Goal: Information Seeking & Learning: Learn about a topic

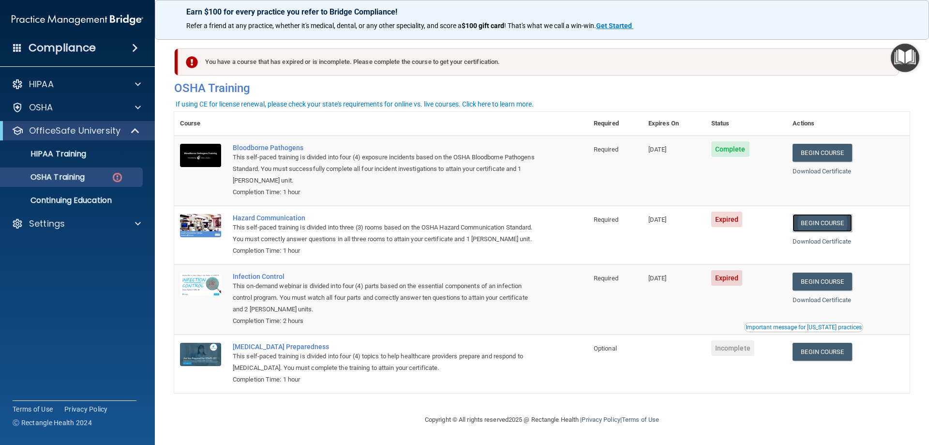
click at [822, 222] on link "Begin Course" at bounding box center [822, 223] width 59 height 18
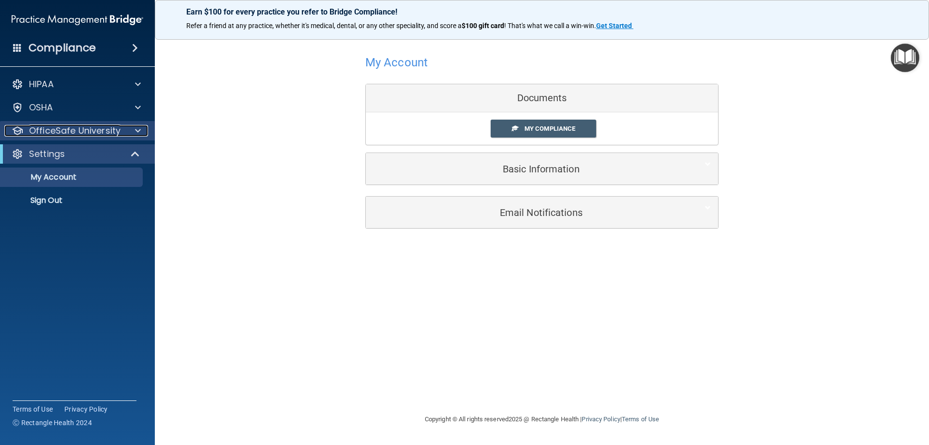
click at [60, 132] on p "OfficeSafe University" at bounding box center [74, 131] width 91 height 12
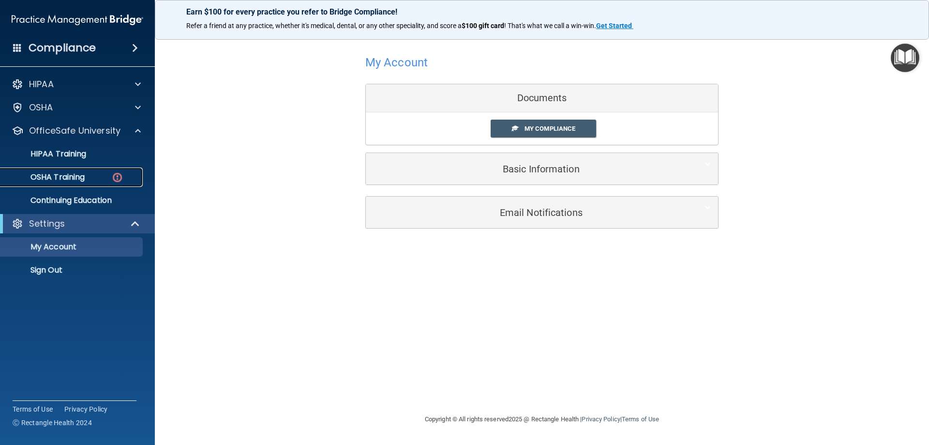
click at [80, 175] on p "OSHA Training" at bounding box center [45, 177] width 78 height 10
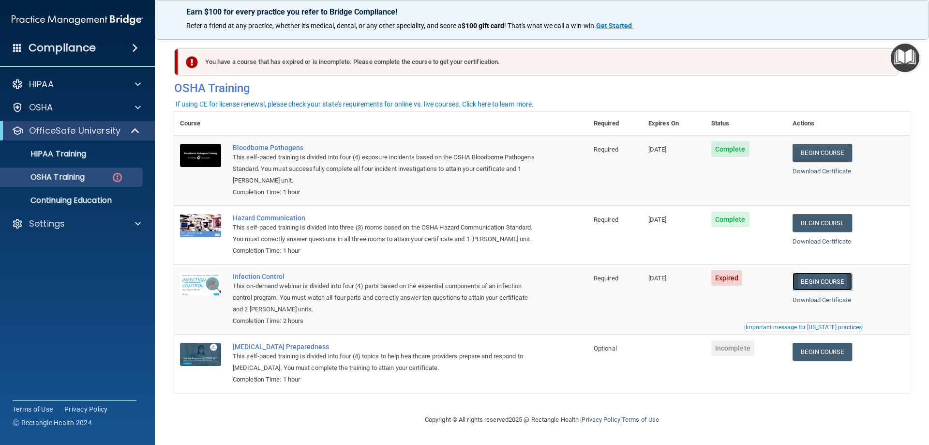
click at [839, 290] on link "Begin Course" at bounding box center [822, 281] width 59 height 18
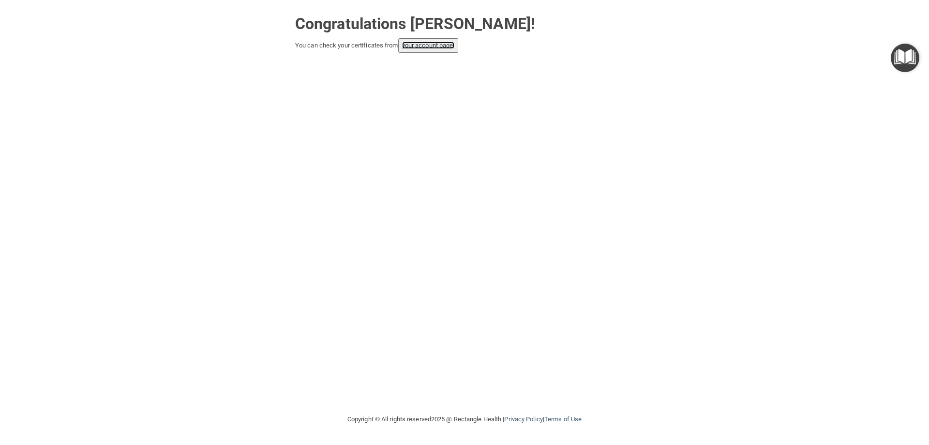
click at [432, 47] on link "your account page!" at bounding box center [428, 45] width 53 height 7
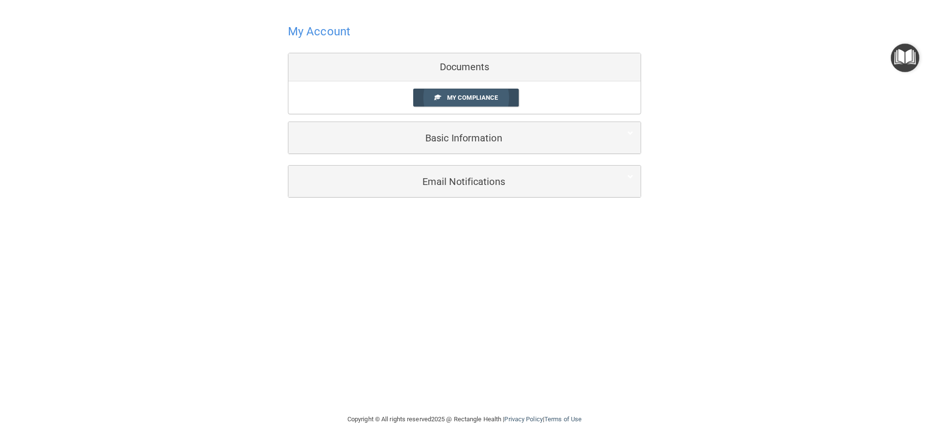
click at [459, 95] on span "My Compliance" at bounding box center [472, 97] width 51 height 7
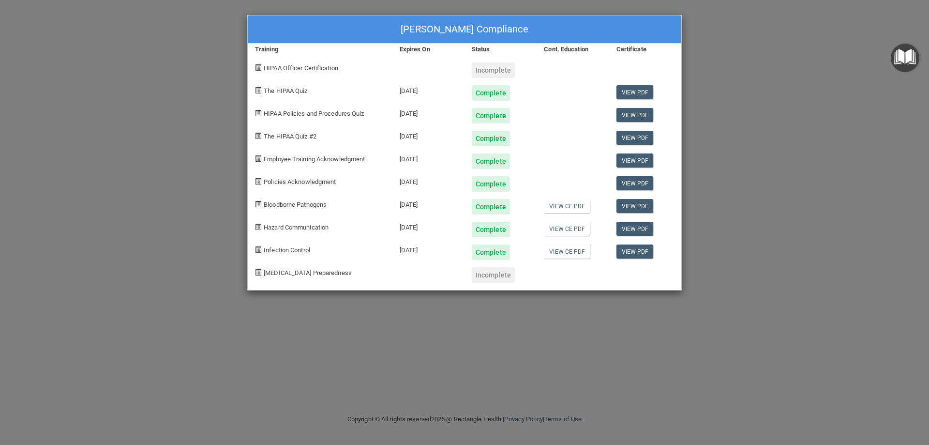
click at [490, 74] on div "Incomplete" at bounding box center [493, 69] width 43 height 15
click at [557, 251] on link "View CE PDF" at bounding box center [567, 251] width 46 height 14
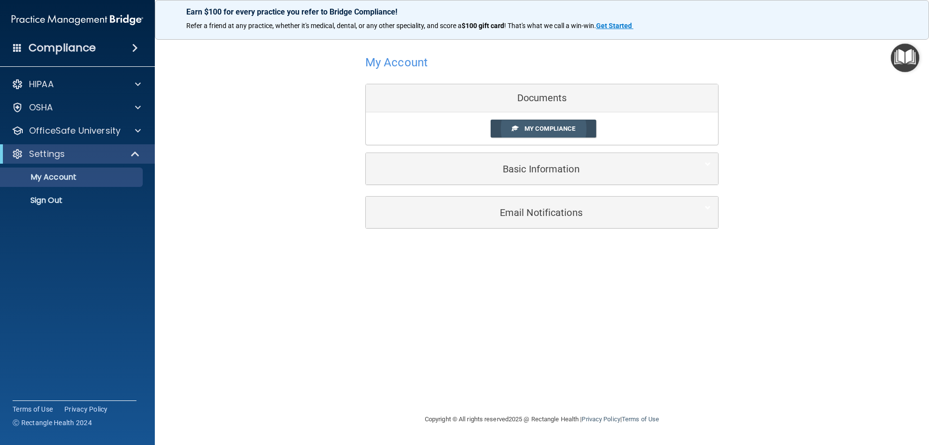
click at [563, 132] on span "My Compliance" at bounding box center [549, 128] width 51 height 7
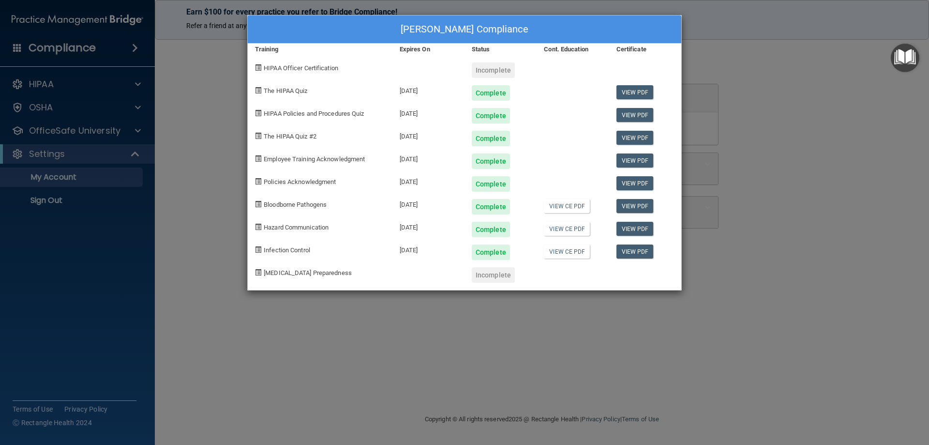
click at [281, 270] on span "[MEDICAL_DATA] Preparedness" at bounding box center [308, 272] width 88 height 7
click at [489, 273] on div "Incomplete" at bounding box center [493, 274] width 43 height 15
click at [561, 252] on link "View CE PDF" at bounding box center [567, 251] width 46 height 14
click at [460, 29] on div "Ada Mazariegos's Compliance" at bounding box center [465, 29] width 434 height 28
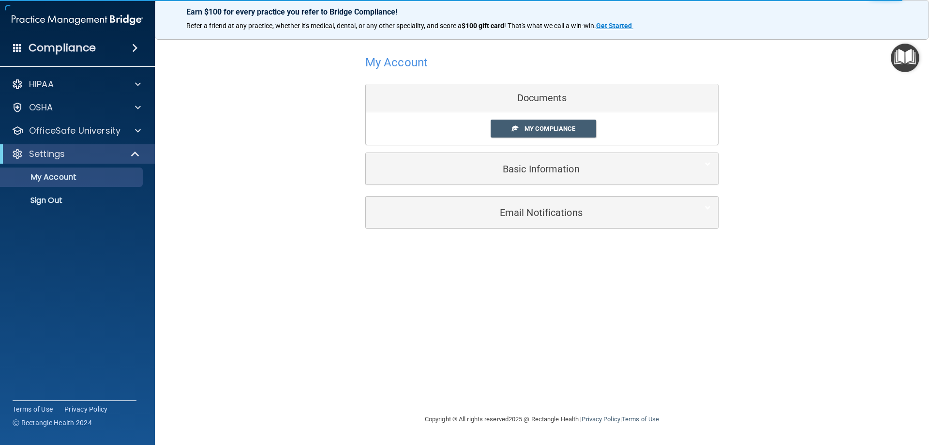
click at [535, 94] on div "Documents" at bounding box center [542, 98] width 352 height 28
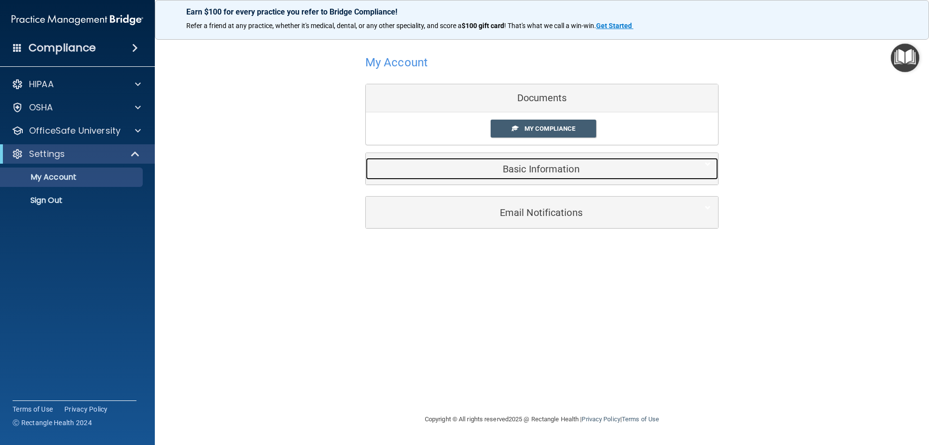
click at [544, 171] on h5 "Basic Information" at bounding box center [527, 169] width 308 height 11
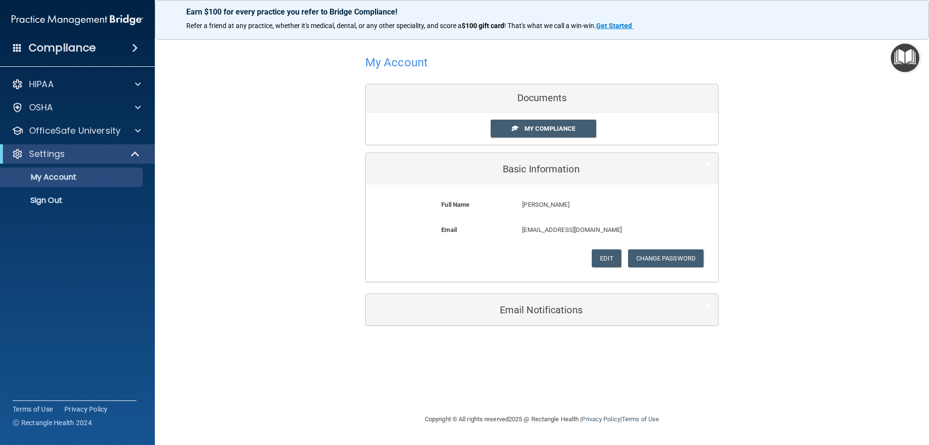
click at [543, 98] on div "Documents" at bounding box center [542, 98] width 352 height 28
click at [546, 128] on span "My Compliance" at bounding box center [549, 128] width 51 height 7
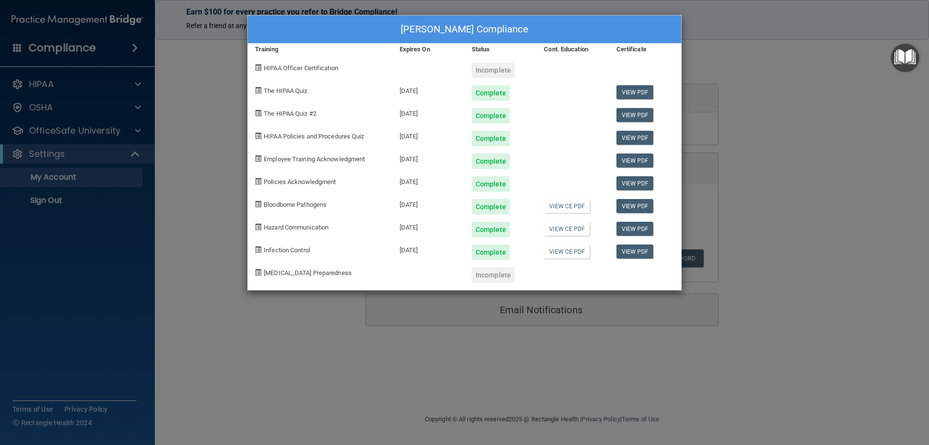
click at [198, 178] on div "Ada Mazariegos's Compliance Training Expires On Status Cont. Education Certific…" at bounding box center [464, 222] width 929 height 445
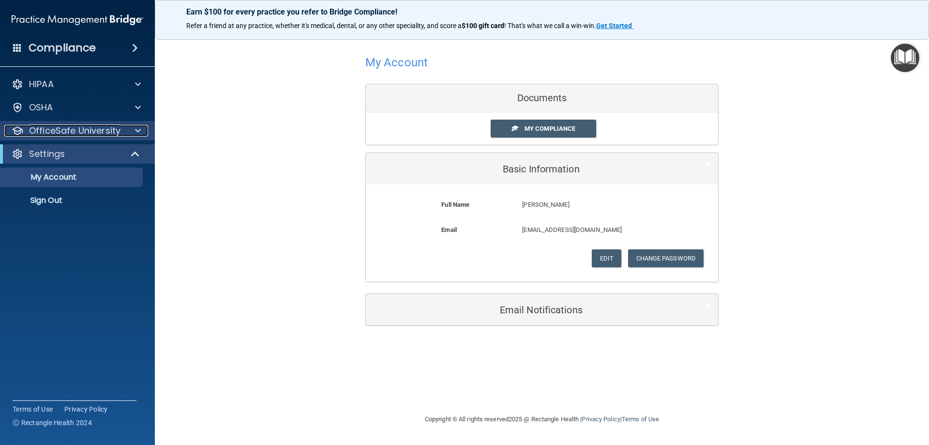
click at [90, 133] on p "OfficeSafe University" at bounding box center [74, 131] width 91 height 12
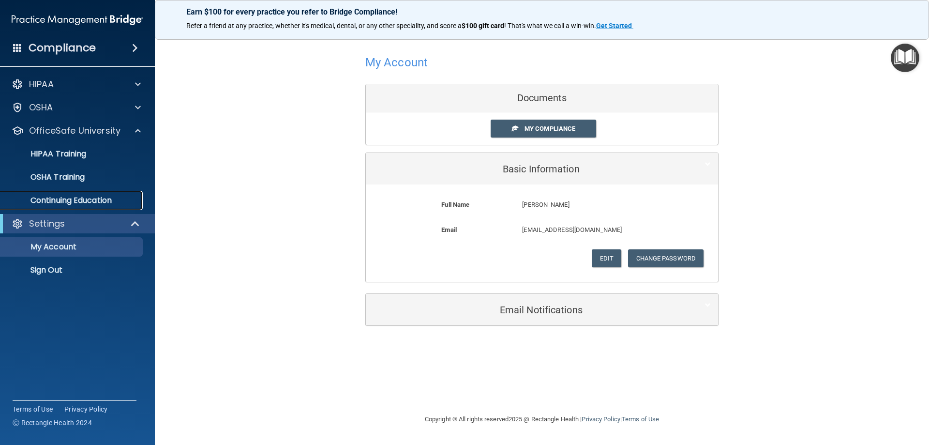
click at [80, 198] on p "Continuing Education" at bounding box center [72, 200] width 132 height 10
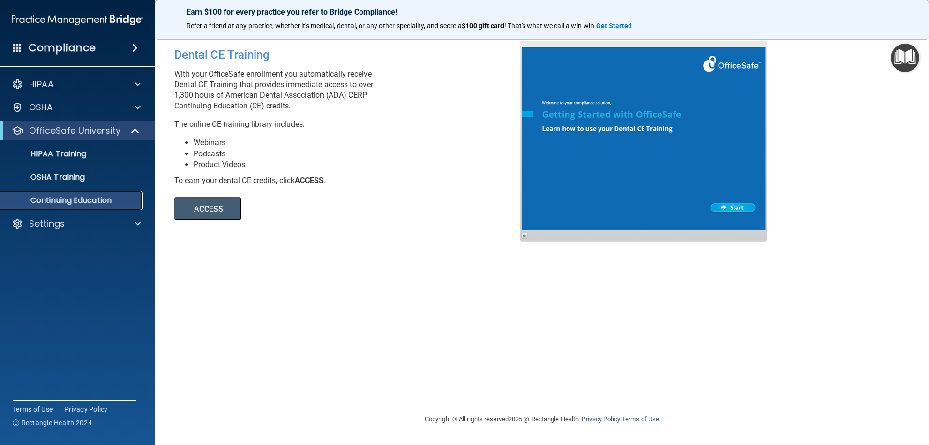
click at [65, 197] on p "Continuing Education" at bounding box center [72, 200] width 132 height 10
click at [73, 174] on p "OSHA Training" at bounding box center [45, 177] width 78 height 10
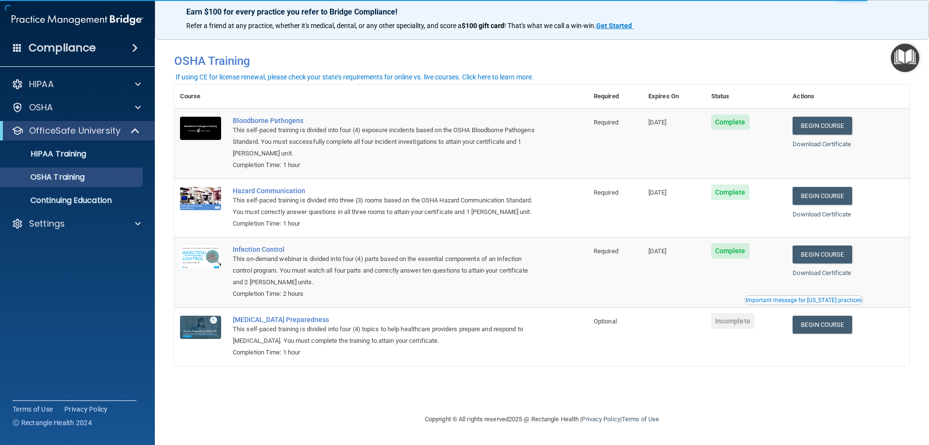
click at [773, 302] on div "Important message for [US_STATE] practices" at bounding box center [804, 300] width 116 height 6
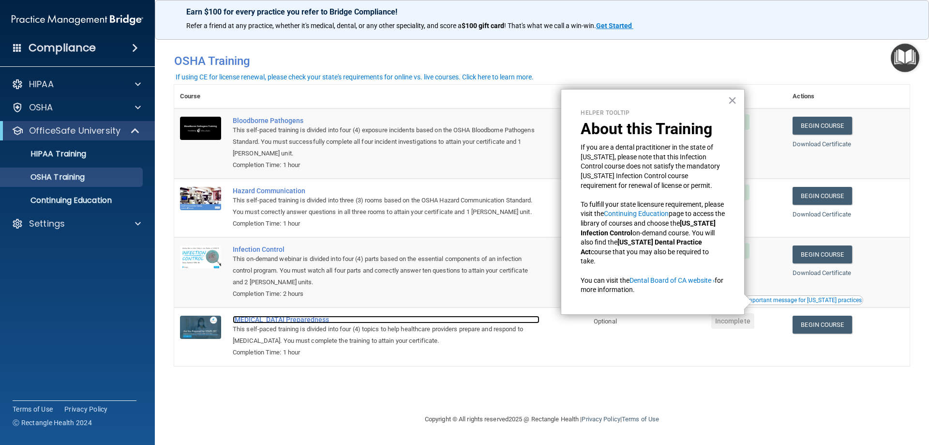
click at [267, 323] on div "[MEDICAL_DATA] Preparedness" at bounding box center [386, 319] width 307 height 8
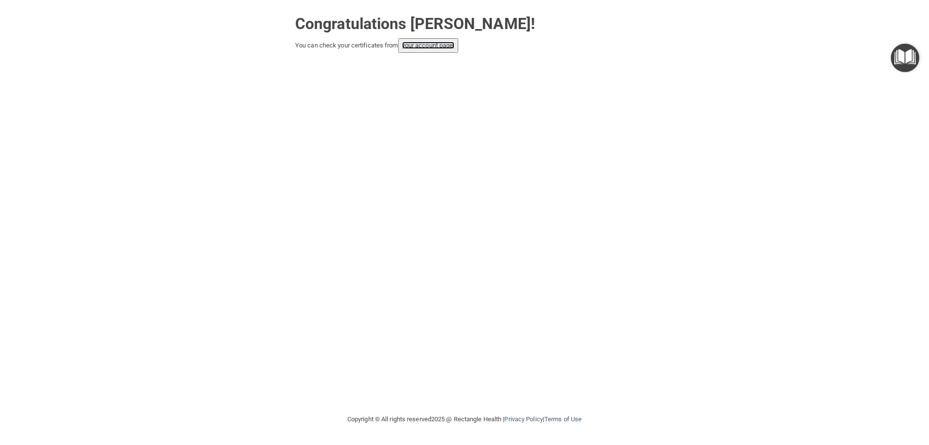
click at [411, 46] on link "your account page!" at bounding box center [428, 45] width 53 height 7
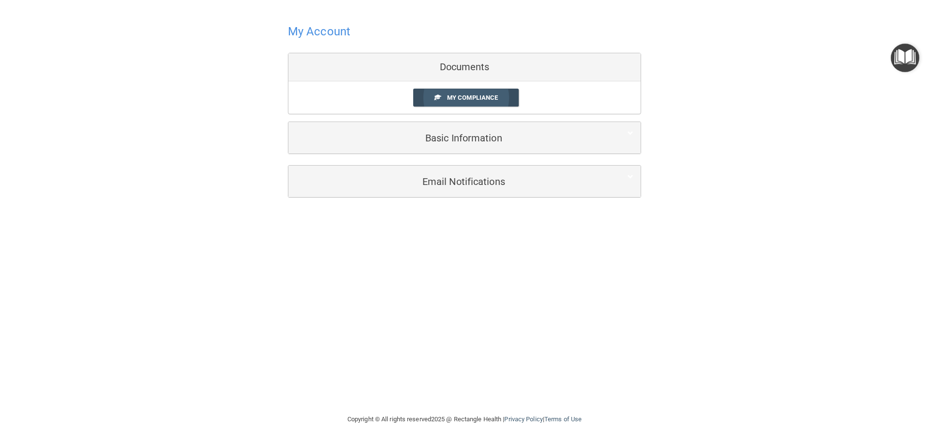
click at [461, 98] on span "My Compliance" at bounding box center [472, 97] width 51 height 7
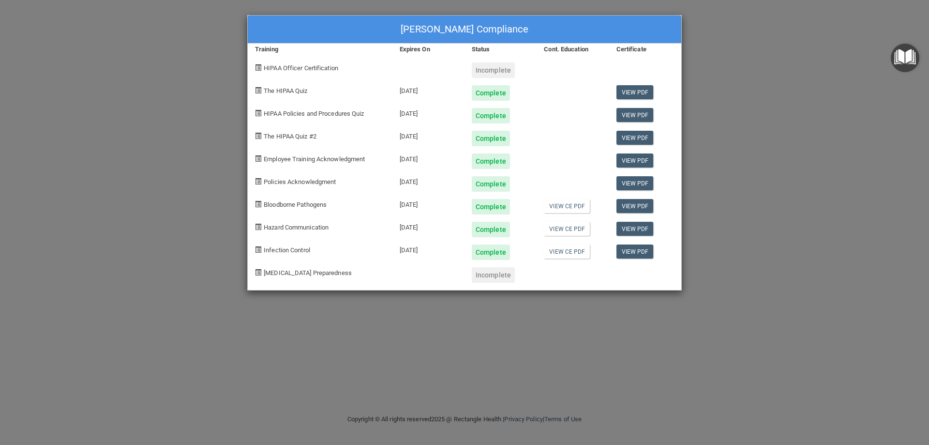
click at [319, 71] on span "HIPAA Officer Certification" at bounding box center [301, 67] width 75 height 7
drag, startPoint x: 285, startPoint y: 68, endPoint x: 389, endPoint y: 71, distance: 104.5
click at [306, 72] on div "HIPAA Officer Certification" at bounding box center [320, 66] width 145 height 23
click at [495, 75] on div "Incomplete" at bounding box center [493, 69] width 43 height 15
click at [497, 72] on div "Incomplete" at bounding box center [493, 69] width 43 height 15
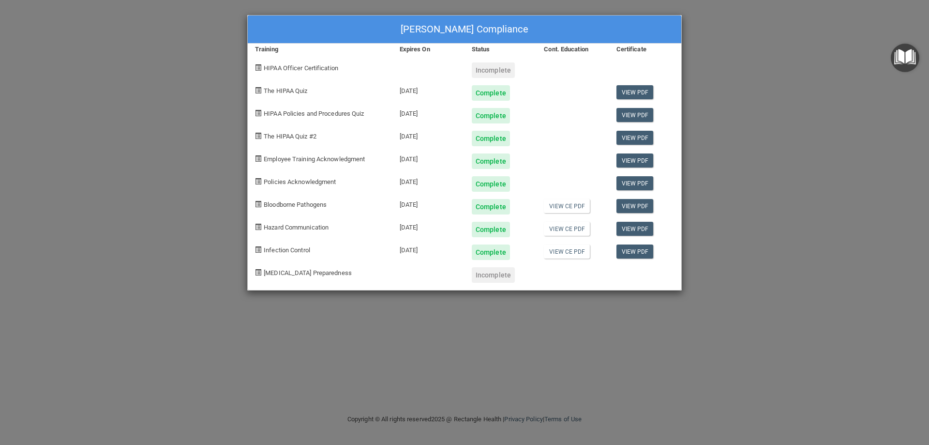
click at [497, 72] on div "Incomplete" at bounding box center [493, 69] width 43 height 15
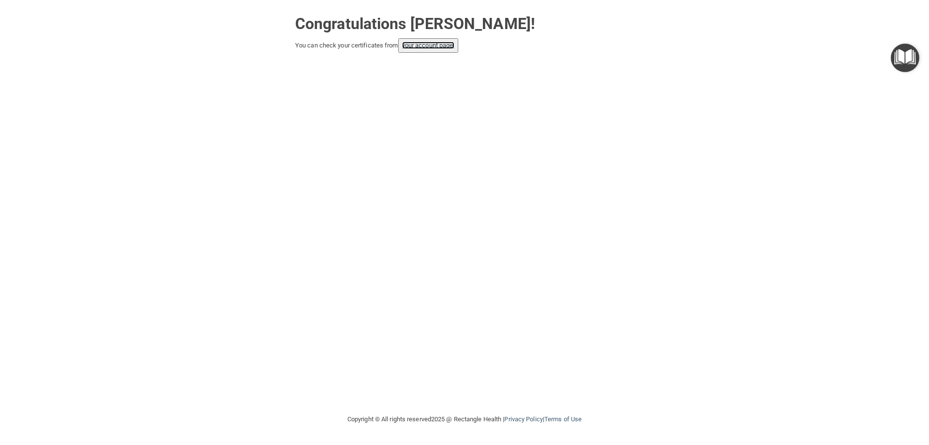
click at [442, 45] on link "your account page!" at bounding box center [428, 45] width 53 height 7
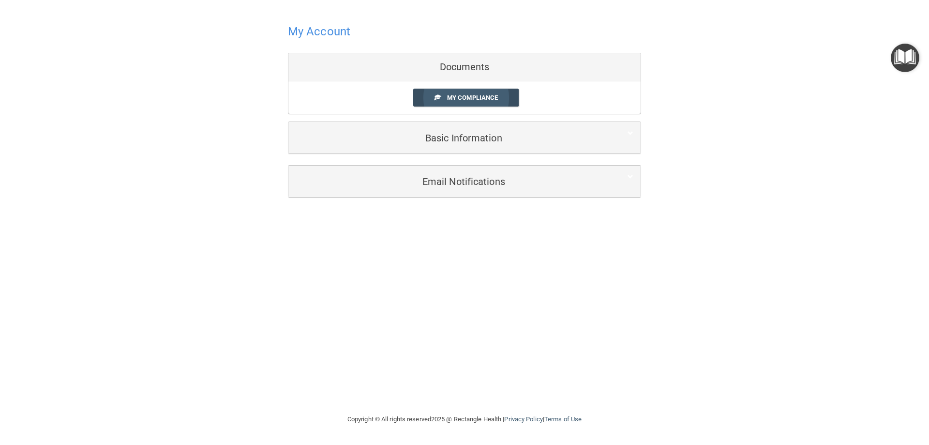
click at [498, 99] on span "My Compliance" at bounding box center [472, 97] width 51 height 7
